Goal: Participate in discussion: Engage in conversation with other users on a specific topic

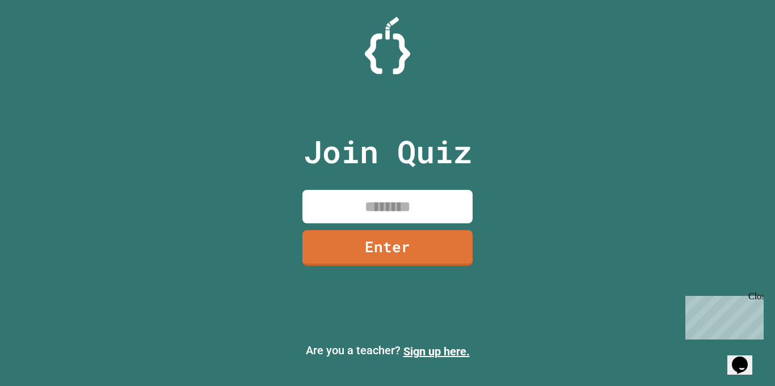
click at [417, 195] on input at bounding box center [387, 206] width 170 height 33
type input "********"
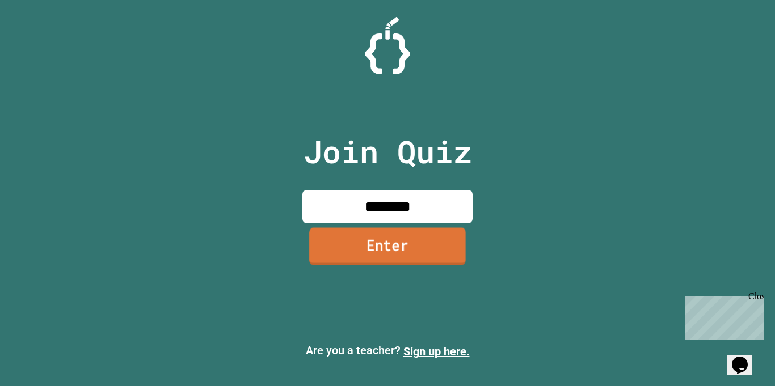
click at [440, 242] on link "Enter" at bounding box center [387, 245] width 157 height 37
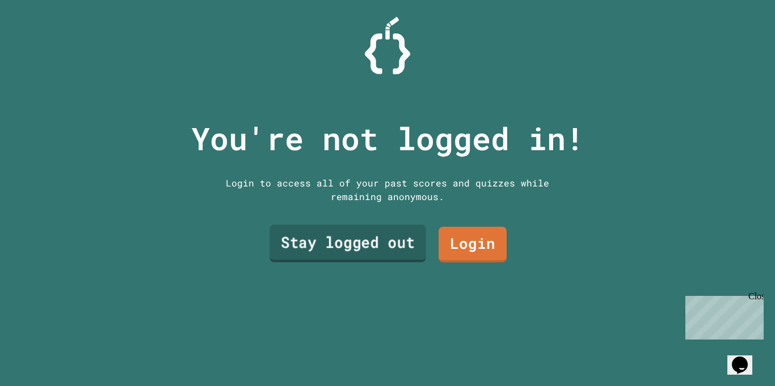
click at [328, 242] on link "Stay logged out" at bounding box center [347, 243] width 157 height 37
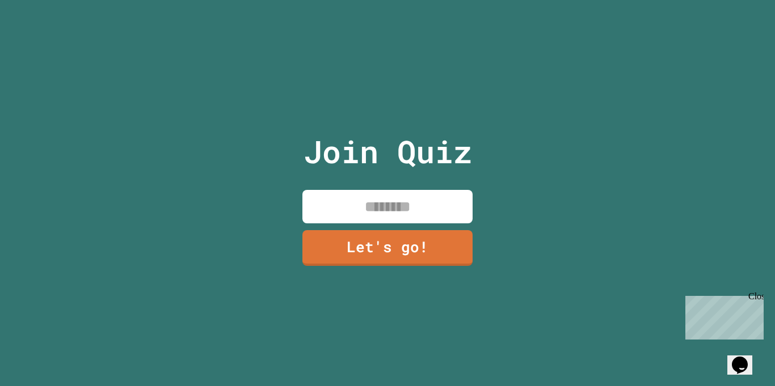
click at [427, 199] on input at bounding box center [387, 206] width 170 height 33
type input "***"
click at [439, 252] on link "Let's go!" at bounding box center [387, 246] width 170 height 37
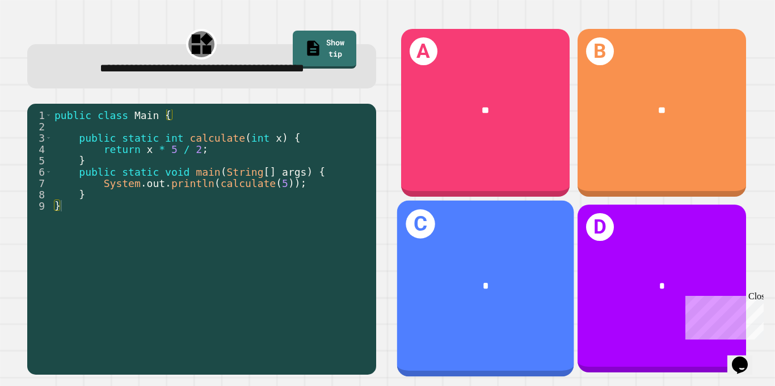
click at [471, 291] on div "*" at bounding box center [485, 285] width 137 height 15
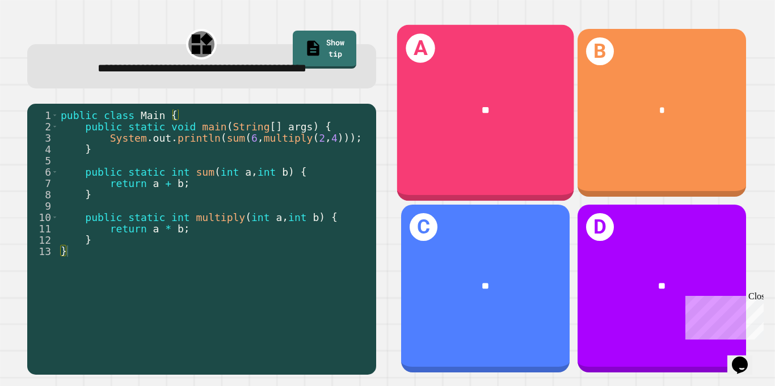
click at [487, 155] on div "A **" at bounding box center [484, 113] width 177 height 176
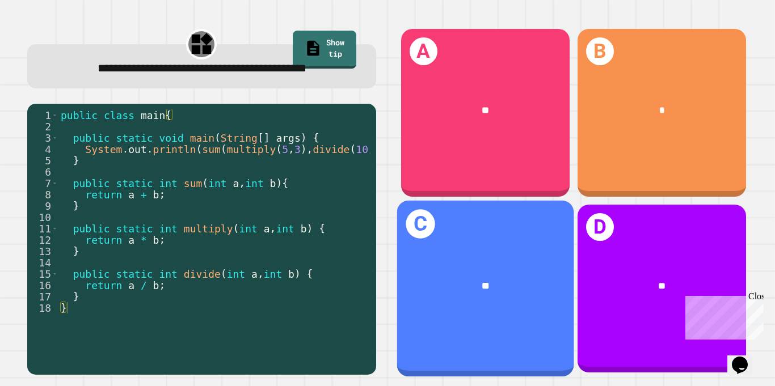
click at [453, 234] on div "C **" at bounding box center [484, 289] width 177 height 176
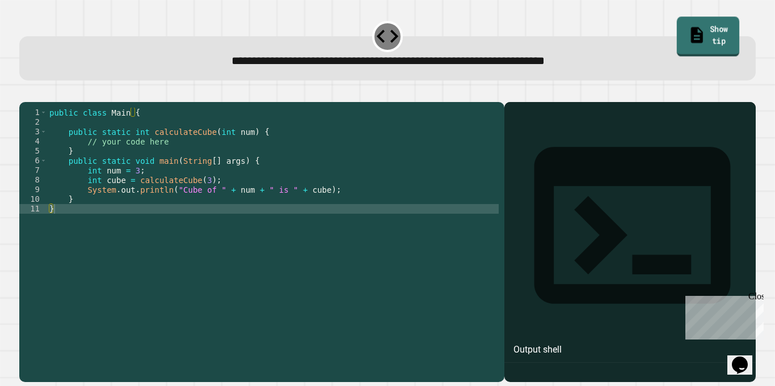
click at [693, 38] on link "Show tip" at bounding box center [708, 37] width 62 height 40
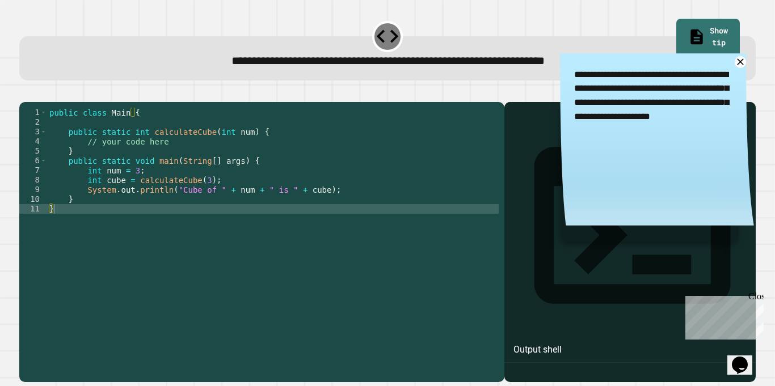
click at [25, 93] on icon "button" at bounding box center [25, 93] width 0 height 0
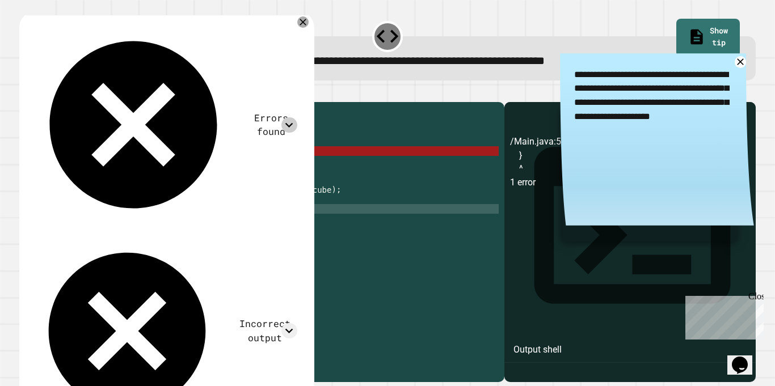
click at [293, 123] on icon at bounding box center [289, 125] width 8 height 5
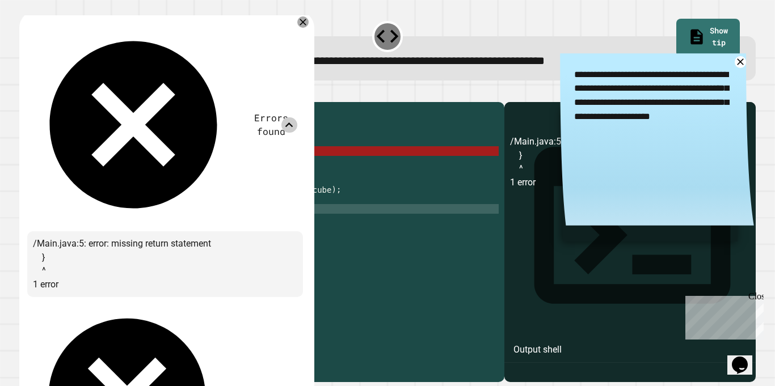
click at [306, 21] on icon at bounding box center [303, 22] width 14 height 14
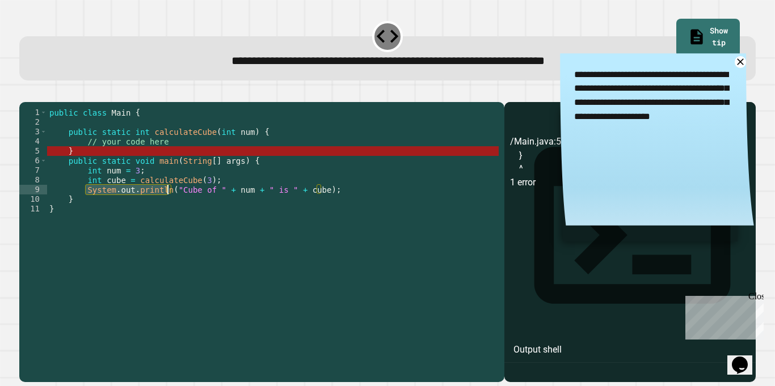
drag, startPoint x: 86, startPoint y: 208, endPoint x: 167, endPoint y: 206, distance: 80.6
click at [167, 206] on div "public class Main { public static int calculateCube ( int num ) { // your code …" at bounding box center [272, 238] width 451 height 260
click at [151, 166] on div "public class Main { public static int calculateCube ( int num ) { // your code …" at bounding box center [272, 238] width 451 height 260
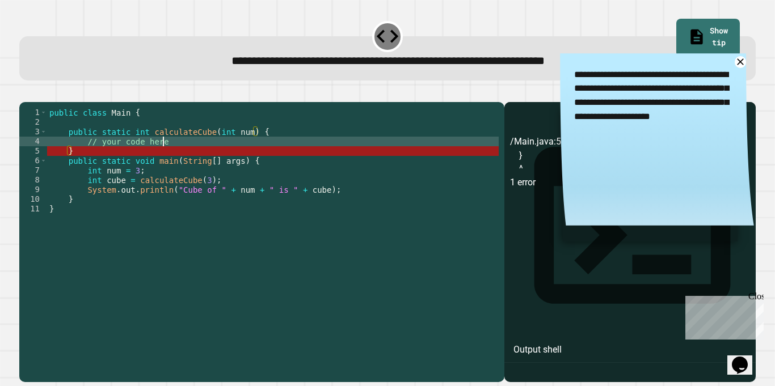
click at [176, 159] on div "public class Main { public static int calculateCube ( int num ) { // your code …" at bounding box center [272, 238] width 451 height 260
drag, startPoint x: 174, startPoint y: 157, endPoint x: 83, endPoint y: 156, distance: 90.7
click at [83, 156] on div "public class Main { public static int calculateCube ( int num ) { // your code …" at bounding box center [272, 238] width 451 height 260
type textarea "*"
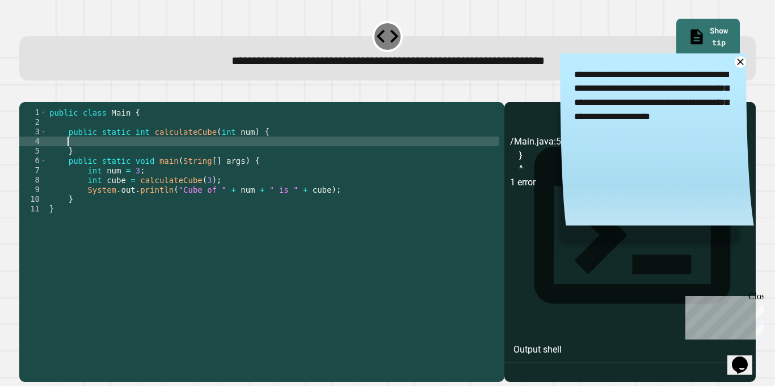
scroll to position [0, 2]
paste textarea "**********"
click at [25, 93] on button "button" at bounding box center [25, 93] width 0 height 0
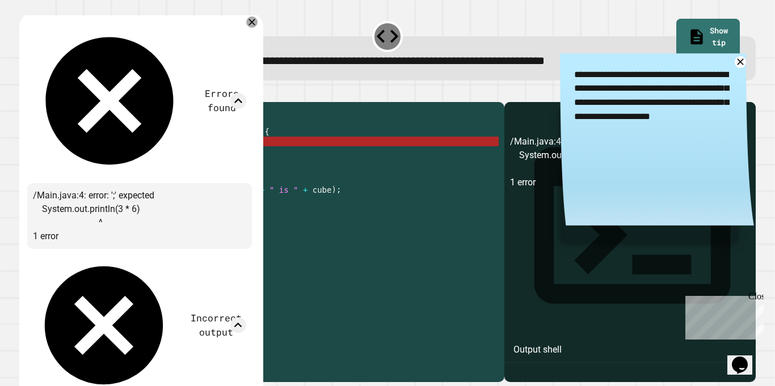
click at [351, 96] on div at bounding box center [387, 95] width 736 height 14
click at [257, 20] on icon at bounding box center [252, 22] width 14 height 14
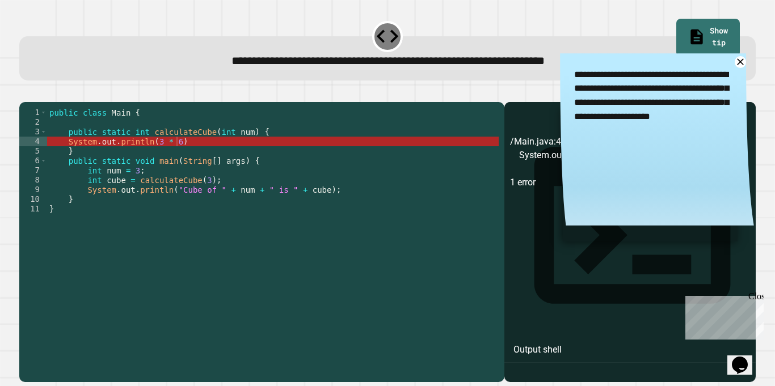
click at [187, 157] on div "public class Main { public static int calculateCube ( int num ) { System . out …" at bounding box center [272, 238] width 451 height 260
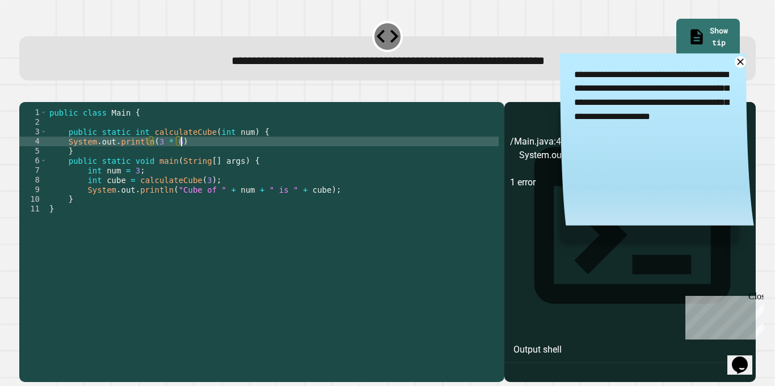
scroll to position [0, 16]
click at [36, 100] on icon "button" at bounding box center [32, 100] width 6 height 8
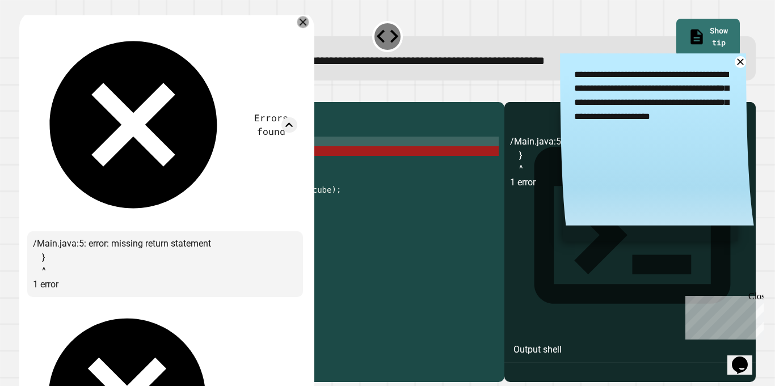
click at [313, 27] on div "Errors found /Main.java:5: error: missing return statement } ^ 1 error Incorrec…" at bounding box center [166, 309] width 295 height 596
click at [308, 23] on icon at bounding box center [303, 22] width 14 height 14
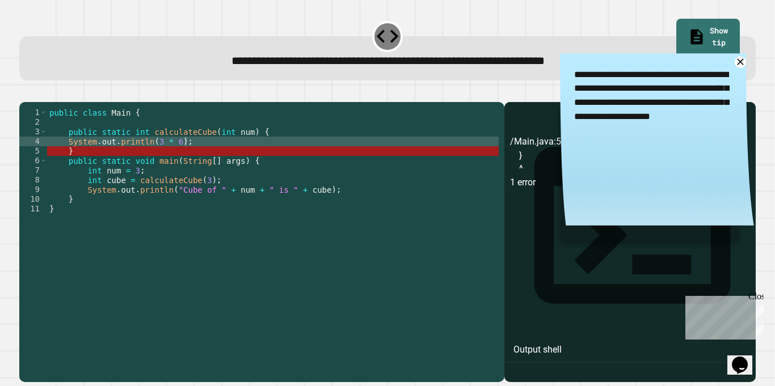
click at [178, 155] on div "public class Main { public static int calculateCube ( int num ) { System . out …" at bounding box center [272, 238] width 451 height 260
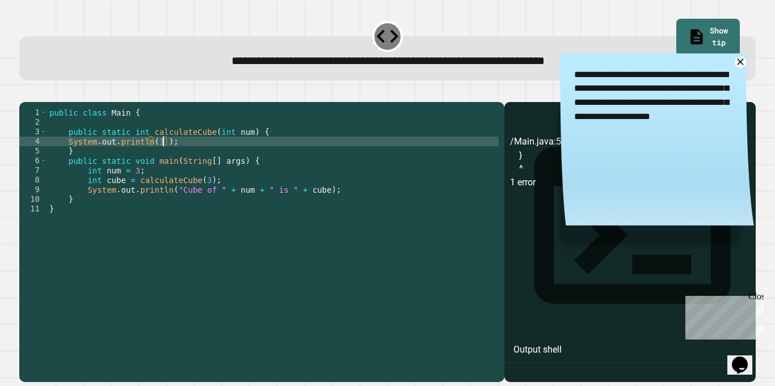
scroll to position [0, 14]
type textarea "**********"
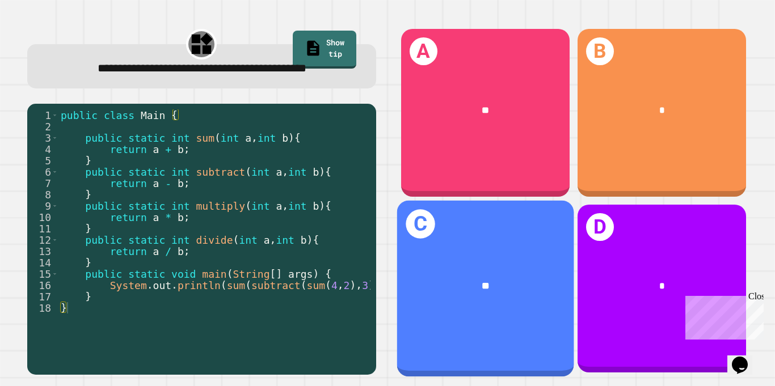
click at [458, 283] on div "**" at bounding box center [485, 285] width 137 height 15
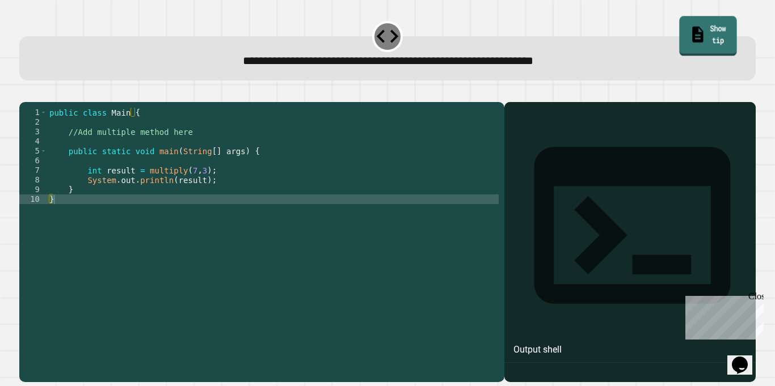
click at [699, 33] on link "Show tip" at bounding box center [707, 36] width 57 height 40
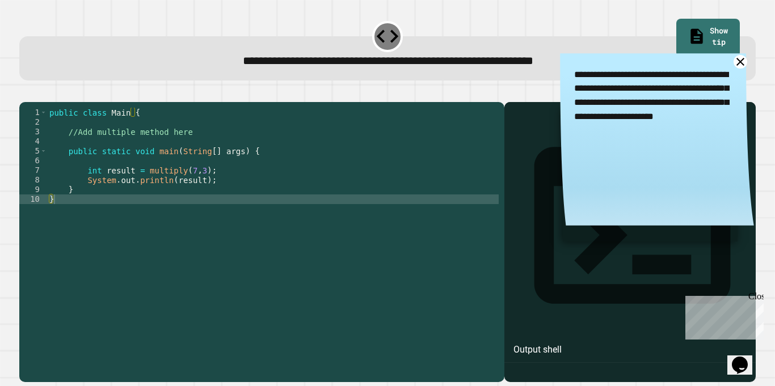
click at [738, 64] on icon at bounding box center [740, 62] width 14 height 14
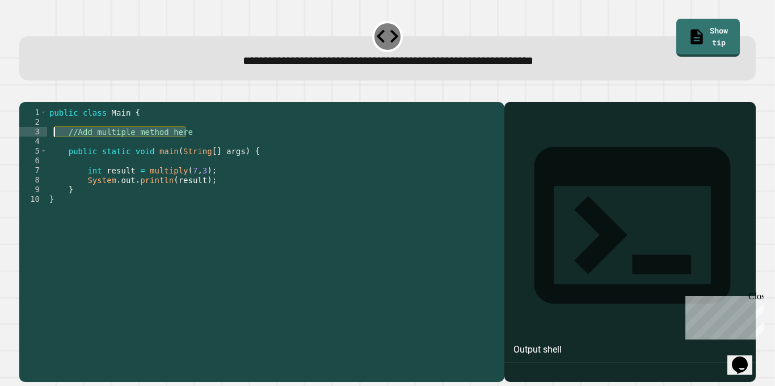
drag, startPoint x: 193, startPoint y: 144, endPoint x: 53, endPoint y: 147, distance: 140.1
click at [53, 147] on div "public class Main { //Add multiple method here public static void main ( String…" at bounding box center [272, 238] width 451 height 260
type textarea "**********"
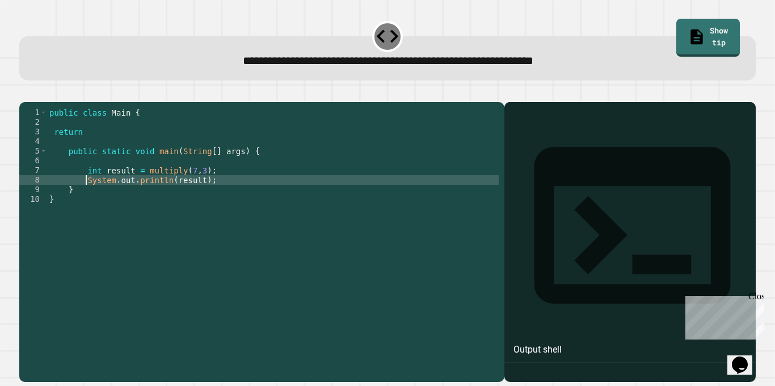
click at [87, 192] on div "public class Main { return public static void main ( String [ ] args ) { int re…" at bounding box center [272, 238] width 451 height 260
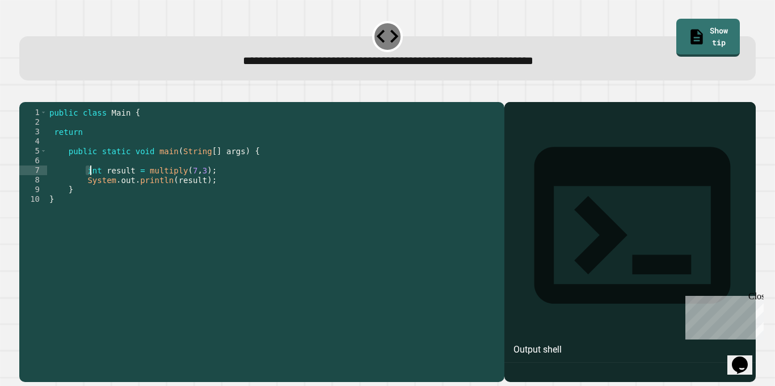
click at [87, 189] on div "public class Main { return public static void main ( String [ ] args ) { int re…" at bounding box center [272, 238] width 451 height 260
drag, startPoint x: 89, startPoint y: 200, endPoint x: 85, endPoint y: 193, distance: 7.7
click at [85, 193] on div "public class Main { return public static void main ( String [ ] args ) { int re…" at bounding box center [272, 238] width 451 height 260
drag, startPoint x: 85, startPoint y: 188, endPoint x: 207, endPoint y: 184, distance: 122.6
click at [207, 184] on div "public class Main { return public static void main ( String [ ] args ) { int re…" at bounding box center [272, 238] width 451 height 260
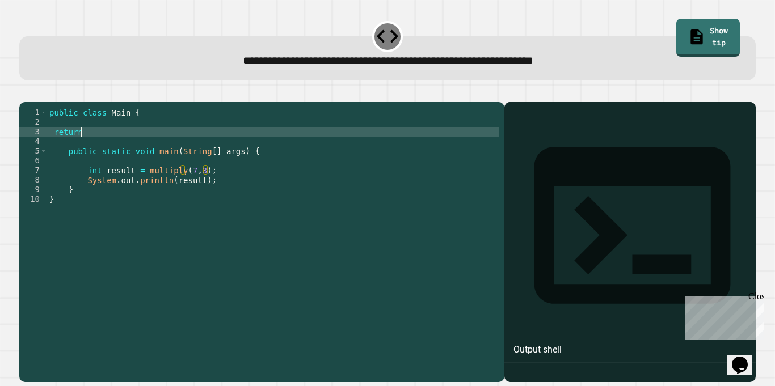
click at [110, 146] on div "public class Main { return public static void main ( String [ ] args ) { int re…" at bounding box center [272, 238] width 451 height 260
paste textarea "**********"
click at [25, 93] on button "button" at bounding box center [25, 93] width 0 height 0
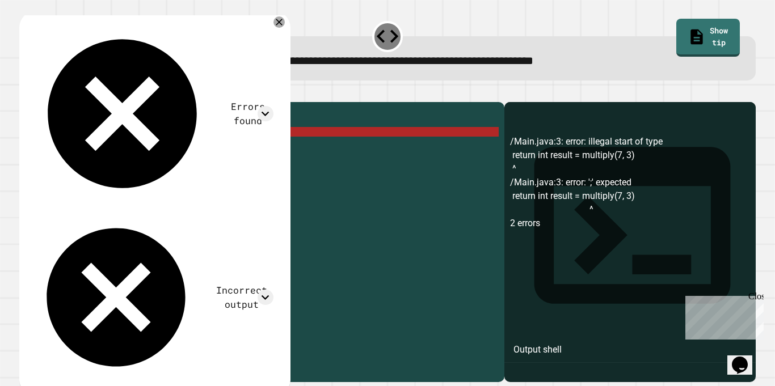
click at [118, 22] on div "Errors found /Main.java:3: error: illegal start of type return int result = mul…" at bounding box center [153, 203] width 252 height 368
click at [269, 106] on icon at bounding box center [264, 113] width 15 height 15
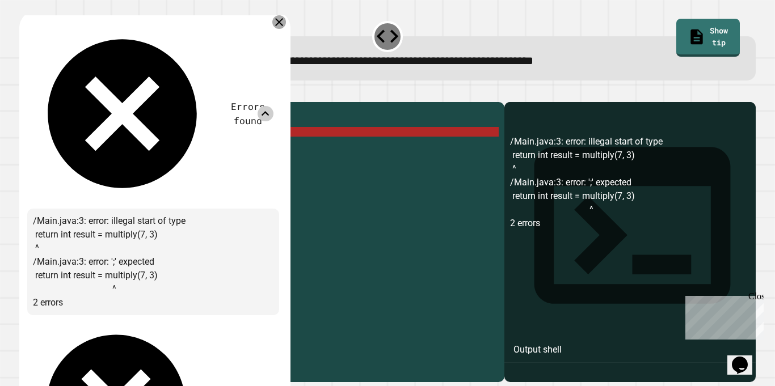
click at [285, 23] on icon at bounding box center [279, 22] width 14 height 14
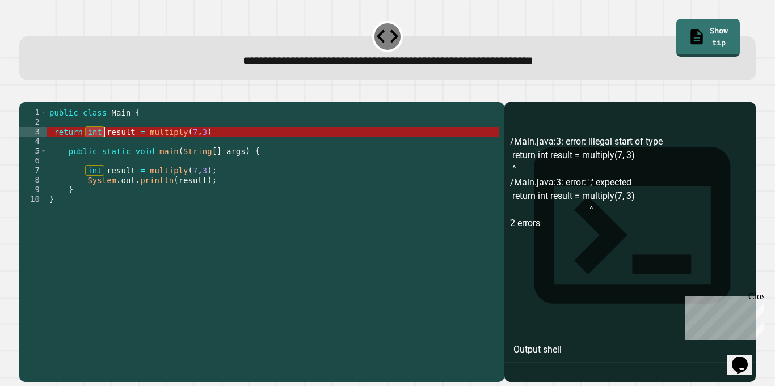
drag, startPoint x: 86, startPoint y: 147, endPoint x: 103, endPoint y: 151, distance: 17.4
click at [103, 151] on div "public class Main { return int result = multiply ( 7 , 3 ) public static void m…" at bounding box center [272, 238] width 451 height 260
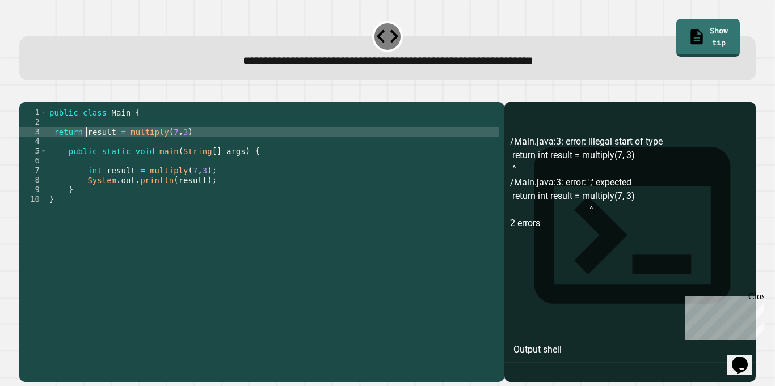
click at [25, 93] on button "button" at bounding box center [25, 93] width 0 height 0
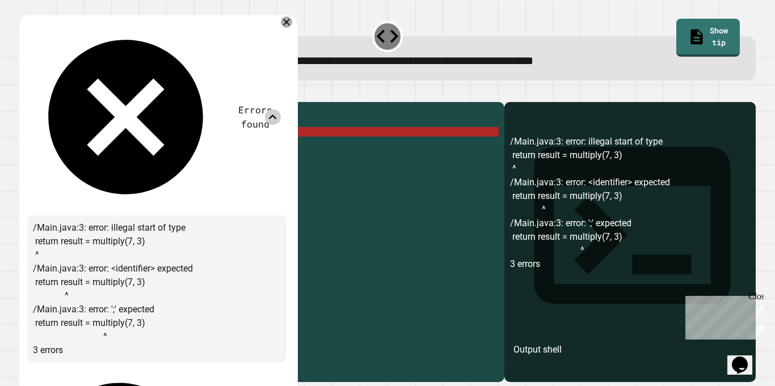
click at [280, 109] on icon at bounding box center [272, 116] width 15 height 15
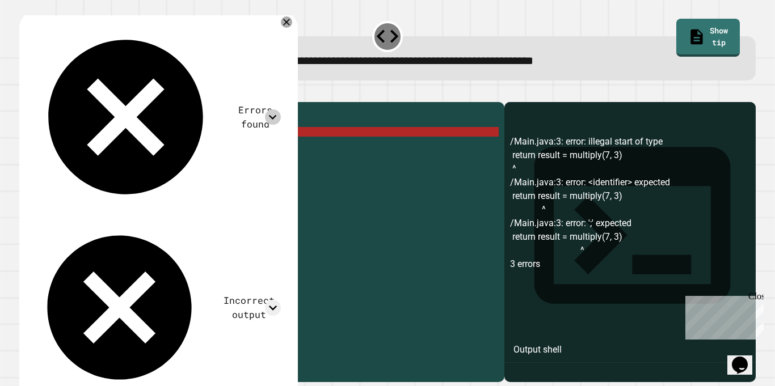
click at [389, 39] on icon at bounding box center [388, 36] width 22 height 13
drag, startPoint x: 127, startPoint y: 149, endPoint x: 162, endPoint y: 150, distance: 35.2
click at [162, 150] on div "public class Main { return result = multiply ( 7 , 3 ) public static void main …" at bounding box center [272, 238] width 451 height 260
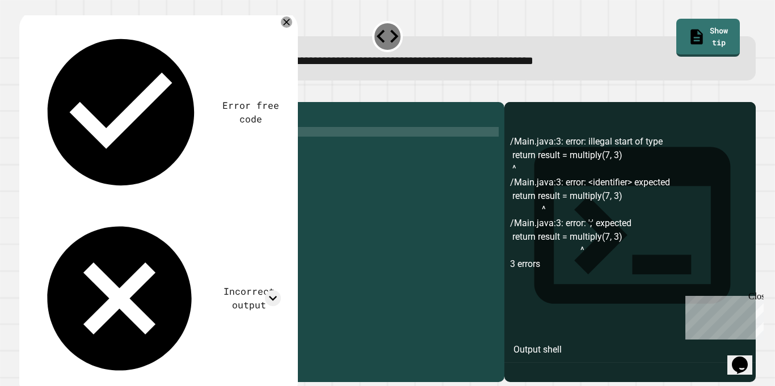
click at [25, 93] on button "button" at bounding box center [25, 93] width 0 height 0
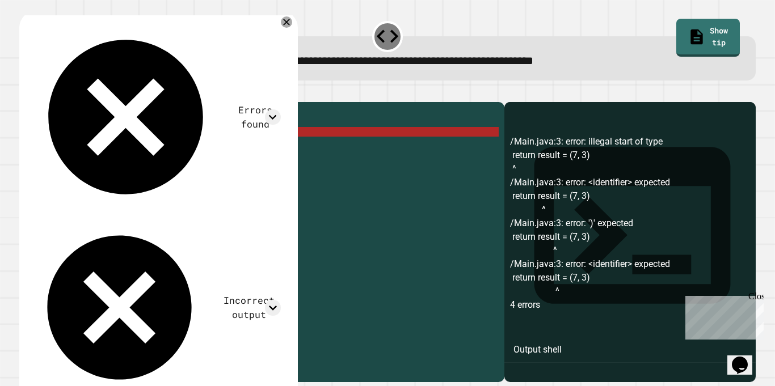
click at [125, 19] on div "Errors found /Main.java:3: error: illegal start of type return result = (7, 3) …" at bounding box center [156, 209] width 259 height 381
click at [269, 109] on div at bounding box center [272, 116] width 15 height 15
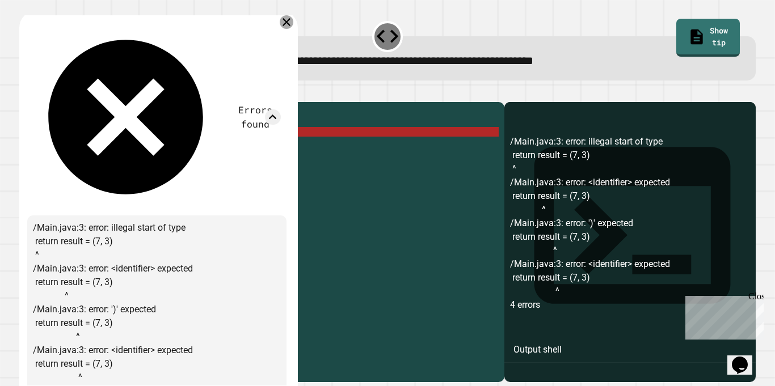
click at [291, 18] on icon at bounding box center [287, 22] width 14 height 14
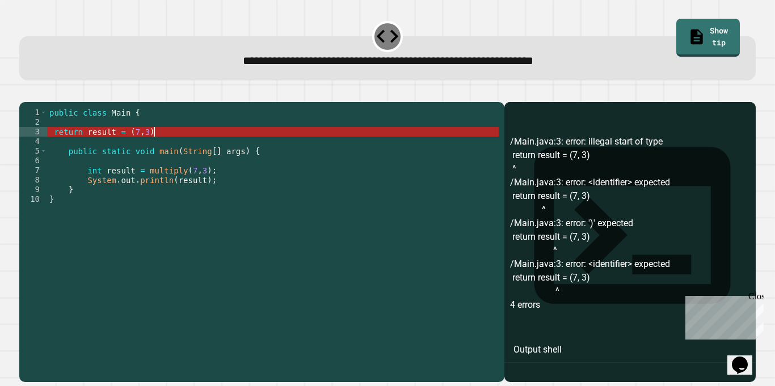
click at [157, 147] on div "public class Main { return result = ( 7 , 3 ) public static void main ( String …" at bounding box center [272, 238] width 451 height 260
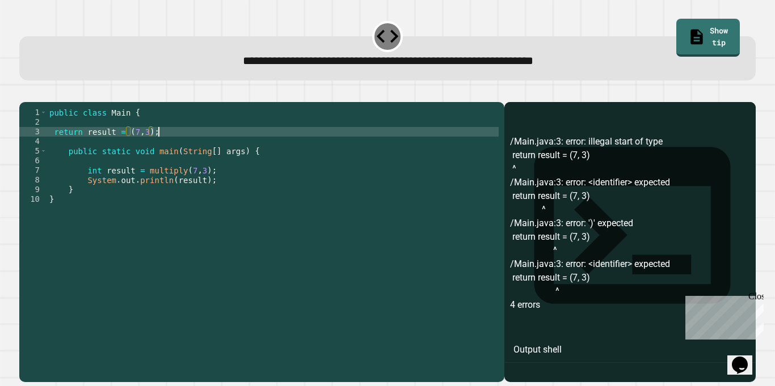
scroll to position [0, 13]
click at [25, 93] on icon "button" at bounding box center [25, 93] width 0 height 0
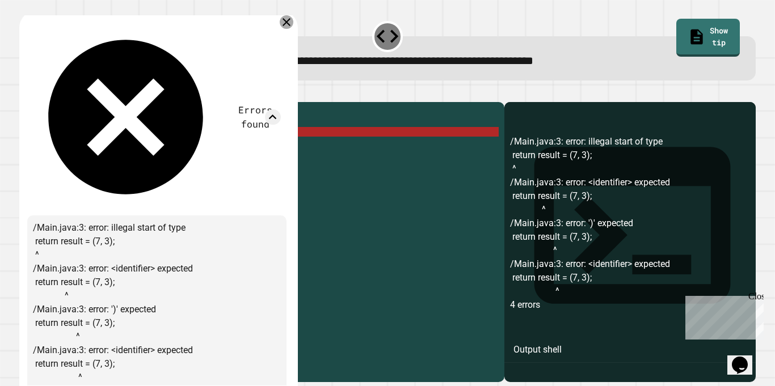
click at [287, 21] on icon at bounding box center [287, 22] width 14 height 14
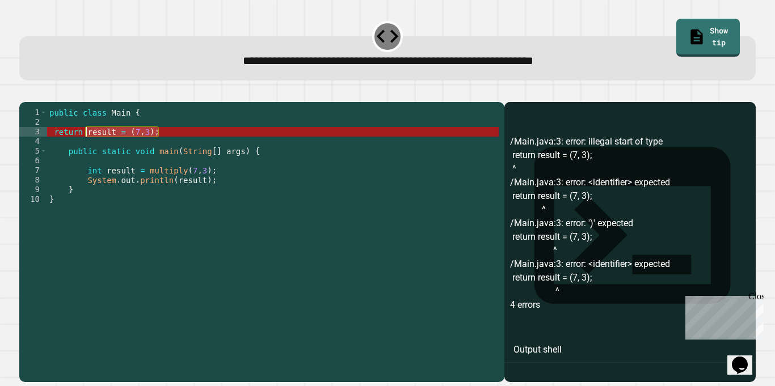
drag, startPoint x: 159, startPoint y: 149, endPoint x: 85, endPoint y: 152, distance: 73.8
click at [85, 152] on div "public class Main { return result = ( 7 , 3 ) ; public static void main ( Strin…" at bounding box center [272, 238] width 451 height 260
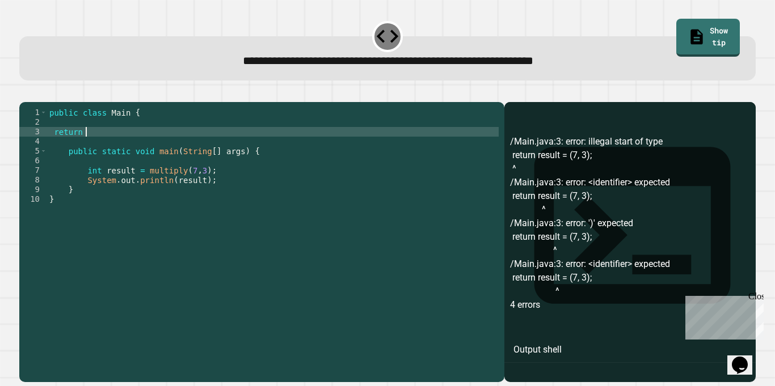
scroll to position [0, 4]
type textarea "******"
